Goal: Task Accomplishment & Management: Use online tool/utility

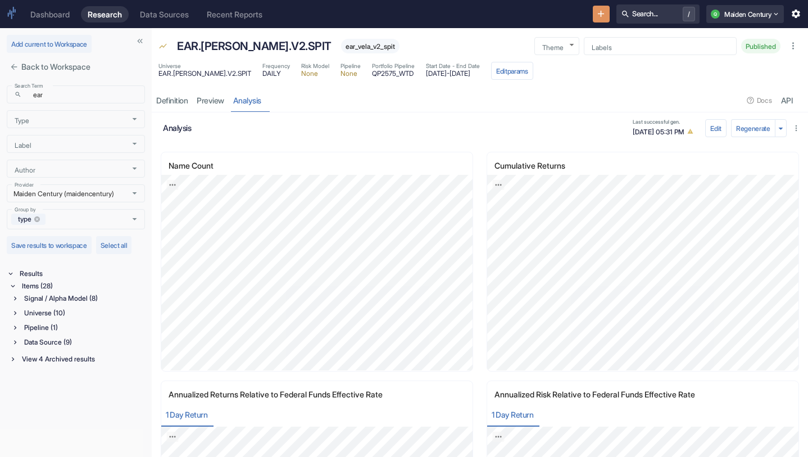
click at [12, 66] on icon "close" at bounding box center [14, 67] width 6 height 6
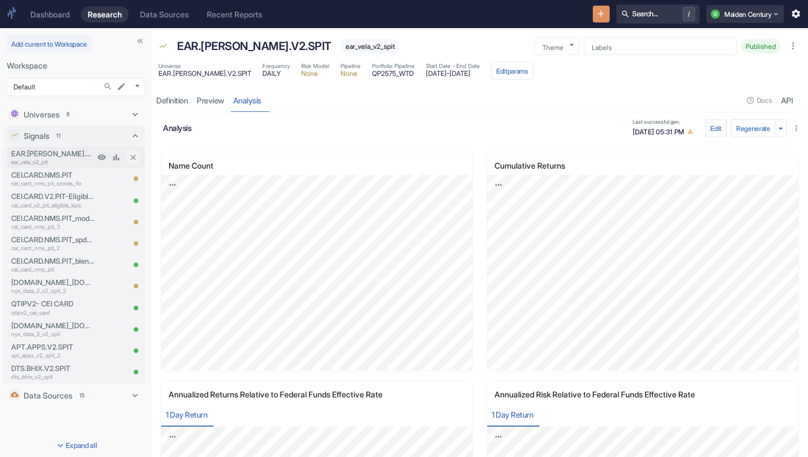
click at [70, 160] on p "ear_vela_v2_pit" at bounding box center [52, 162] width 83 height 8
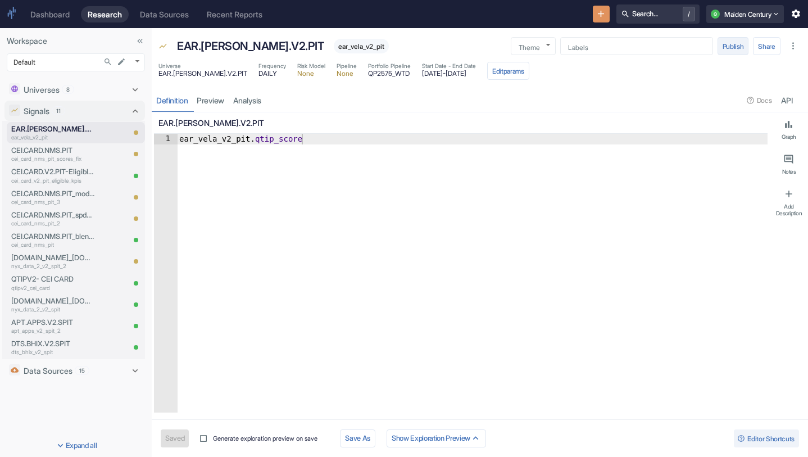
click at [729, 48] on button "Publish" at bounding box center [732, 46] width 31 height 18
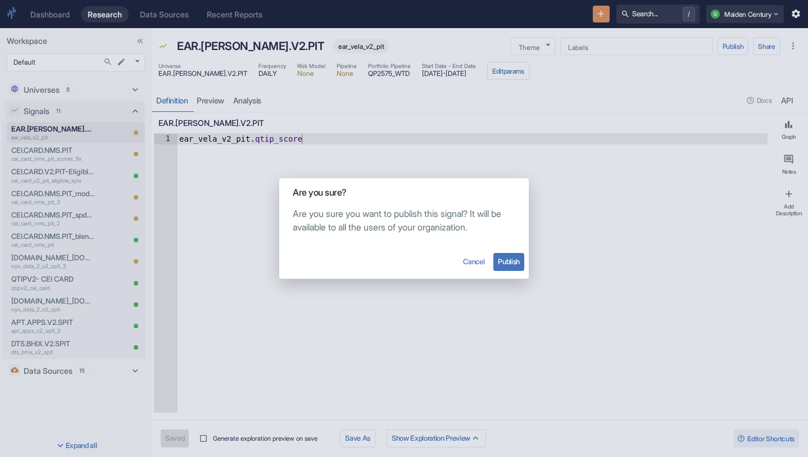
click at [509, 257] on button "Publish" at bounding box center [508, 262] width 31 height 18
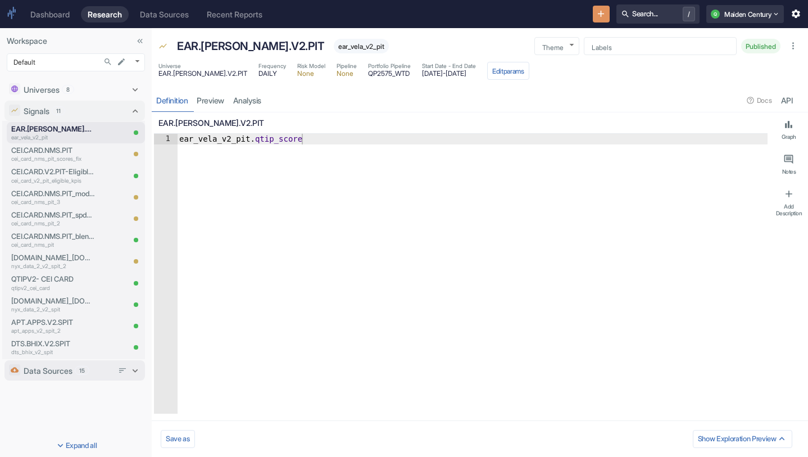
click at [51, 368] on p "Data Sources" at bounding box center [48, 371] width 49 height 12
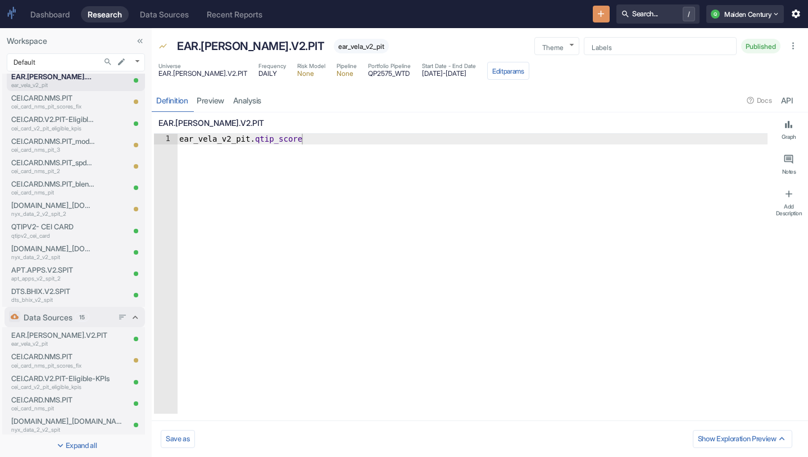
type textarea "x"
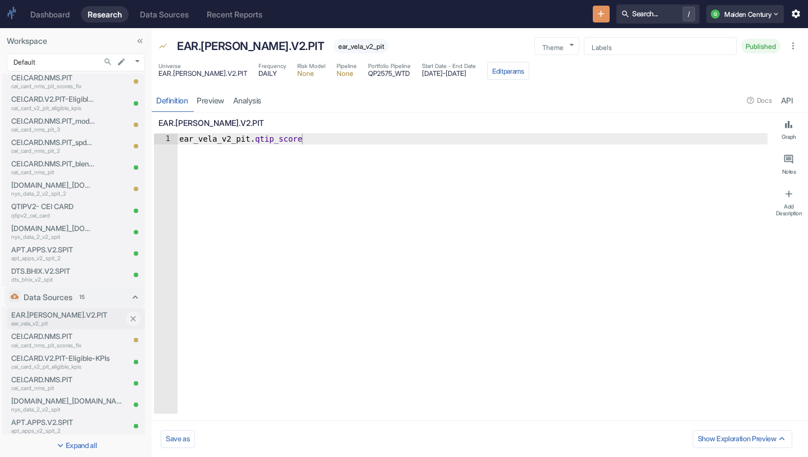
click at [74, 317] on p "EAR.[PERSON_NAME].V2.PIT" at bounding box center [67, 315] width 112 height 11
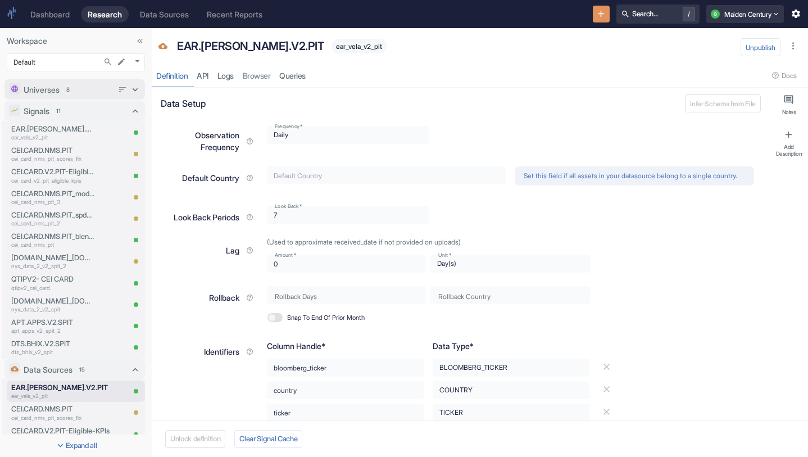
type textarea "x"
click at [74, 84] on div "Universes 8" at bounding box center [68, 90] width 89 height 12
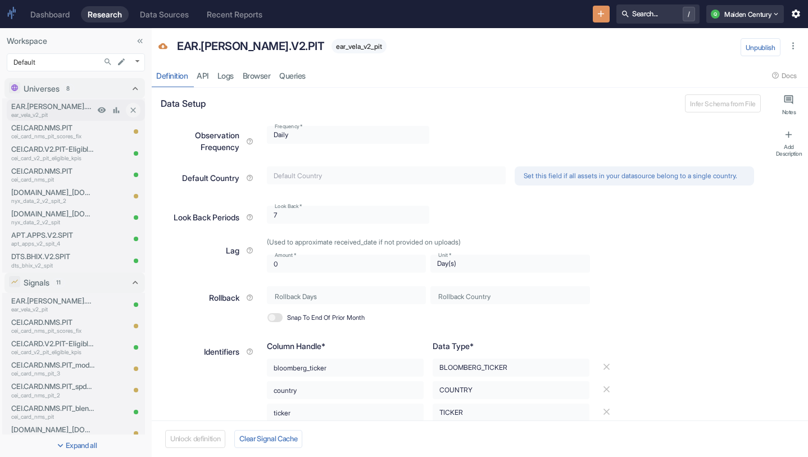
click at [80, 107] on p "EAR.[PERSON_NAME].V2.PIT" at bounding box center [52, 106] width 83 height 11
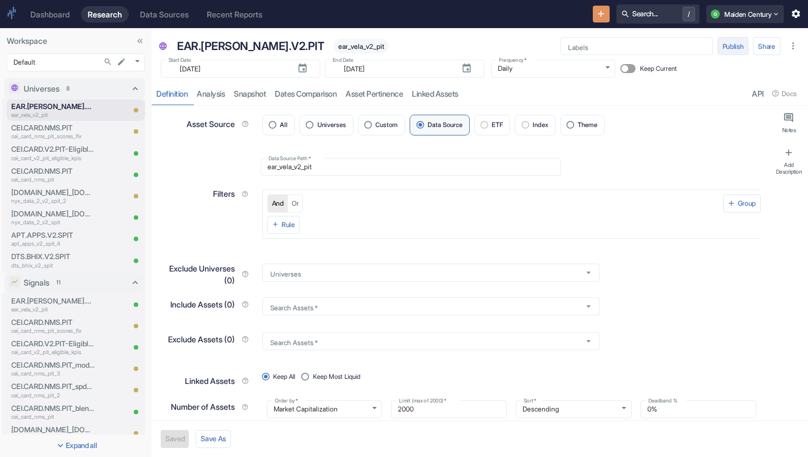
click at [738, 41] on button "Publish" at bounding box center [732, 46] width 31 height 18
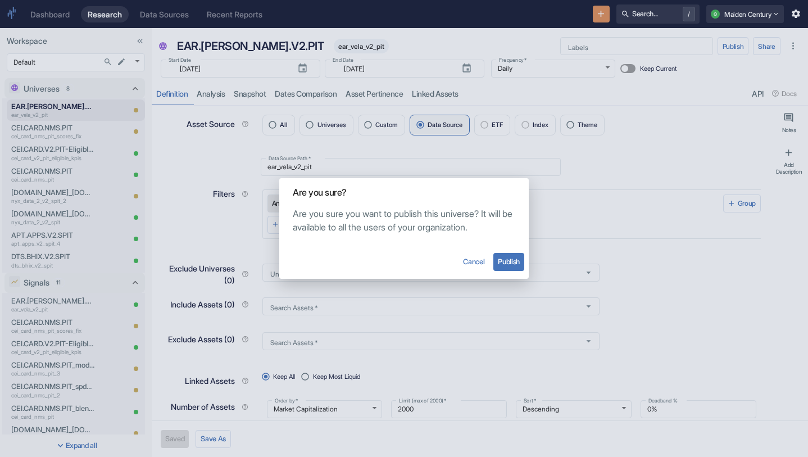
click at [516, 259] on button "Publish" at bounding box center [508, 262] width 31 height 18
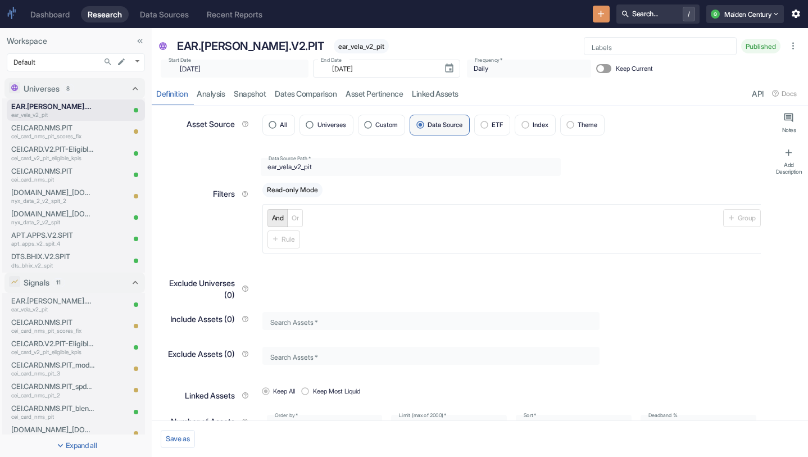
type textarea "x"
click at [334, 44] on span "ear_vela_v2_pit" at bounding box center [361, 46] width 55 height 8
copy span "ear_vela_v2_pit"
drag, startPoint x: 304, startPoint y: 70, endPoint x: 356, endPoint y: 70, distance: 51.1
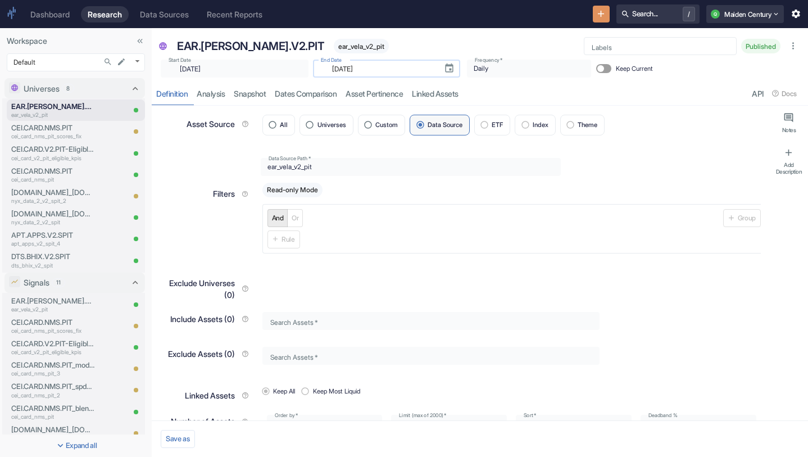
click at [356, 70] on input "[DATE]" at bounding box center [380, 68] width 110 height 13
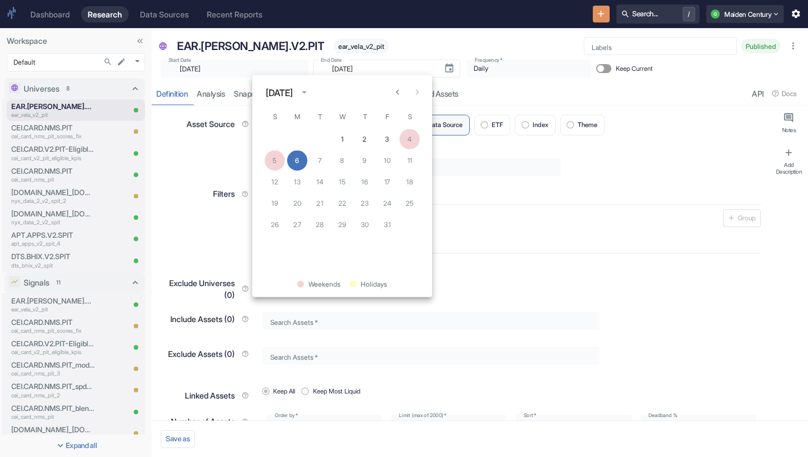
click at [499, 57] on div "EAR.[PERSON_NAME].V2.PIT ear_vela_v2_pit" at bounding box center [371, 46] width 398 height 22
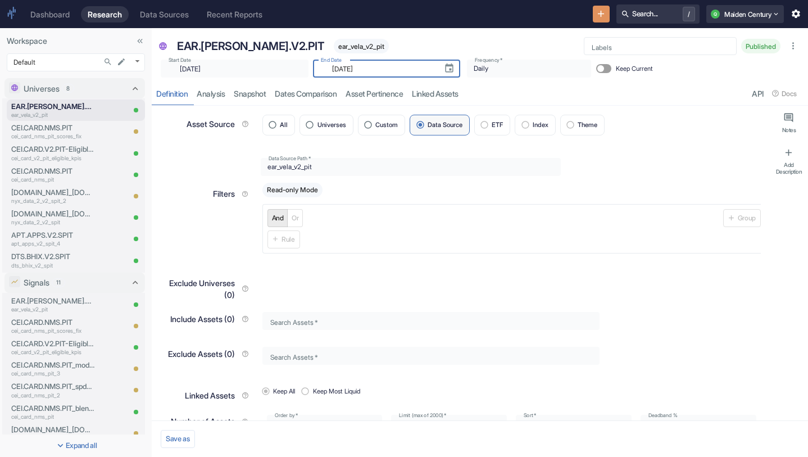
click at [377, 42] on div "EAR.[PERSON_NAME].V2.PIT ear_vela_v2_pit" at bounding box center [371, 46] width 398 height 22
type textarea "x"
